Goal: Transaction & Acquisition: Purchase product/service

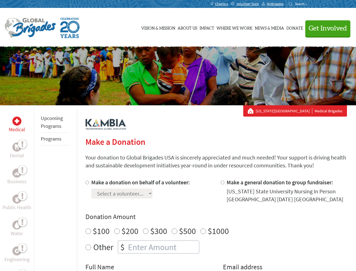
click at [311, 4] on div "Search for:" at bounding box center [300, 4] width 23 height 5
click at [326, 28] on span "Get Involved" at bounding box center [328, 28] width 38 height 7
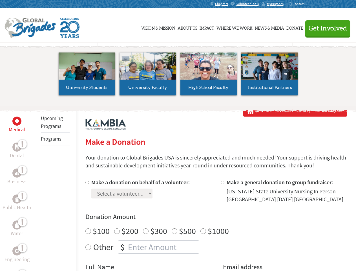
click at [178, 76] on li "High School Faculty" at bounding box center [208, 74] width 61 height 52
click at [38, 188] on div "Upcoming Programs Programs" at bounding box center [55, 240] width 43 height 271
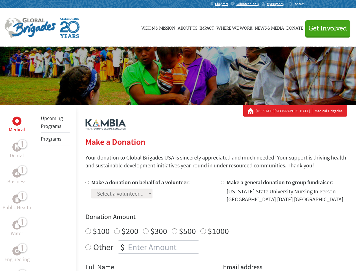
click at [216, 225] on div "Donation Amount $100 $200 $300 $500 $1000 Other $" at bounding box center [216, 232] width 262 height 41
click at [87, 182] on input "Make a donation on behalf of a volunteer:" at bounding box center [87, 183] width 4 height 4
radio input "true"
click at [222, 182] on input "Make a general donation to group fundraiser:" at bounding box center [223, 183] width 4 height 4
radio input "true"
